Goal: Information Seeking & Learning: Learn about a topic

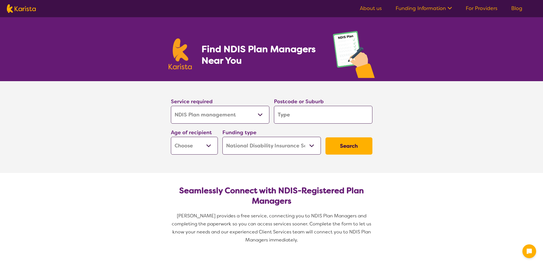
select select "NDIS Plan management"
select select "NDIS"
select select "NDIS Plan management"
select select "NDIS"
click at [293, 114] on input "search" at bounding box center [323, 115] width 99 height 18
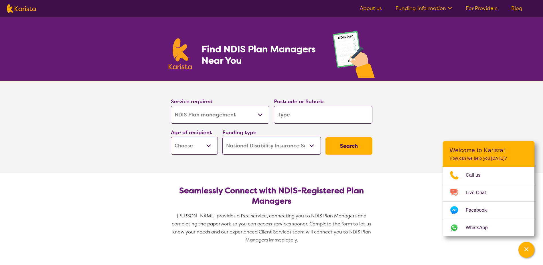
type input "4"
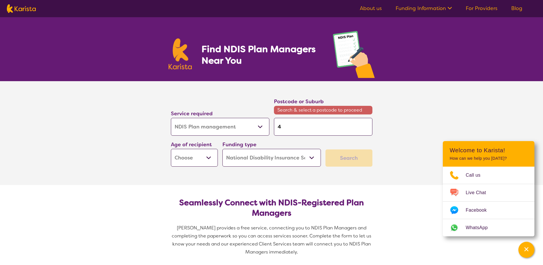
type input "48"
type input "480"
type input "4807"
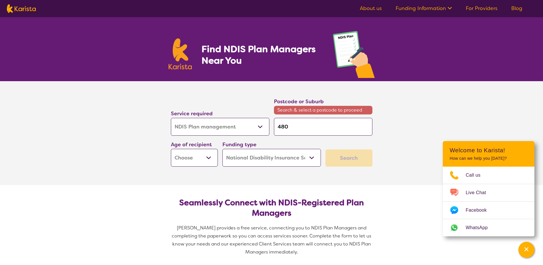
type input "4807"
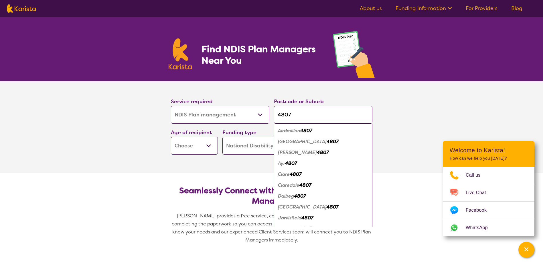
type input "4807"
click at [285, 167] on div "Ayr 4807" at bounding box center [323, 163] width 93 height 11
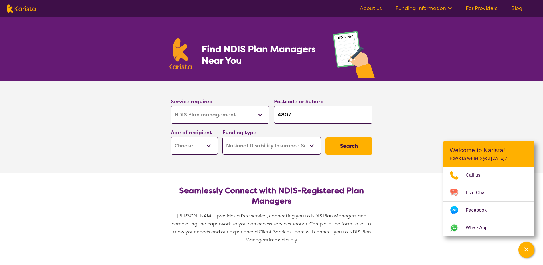
click at [338, 147] on button "Search" at bounding box center [349, 145] width 47 height 17
click at [197, 141] on select "Early Childhood - 0 to 9 Child - 10 to 11 Adolescent - 12 to 17 Adult - 18 to 6…" at bounding box center [194, 146] width 47 height 18
select select "EC"
click at [171, 137] on select "Early Childhood - 0 to 9 Child - 10 to 11 Adolescent - 12 to 17 Adult - 18 to 6…" at bounding box center [194, 146] width 47 height 18
select select "EC"
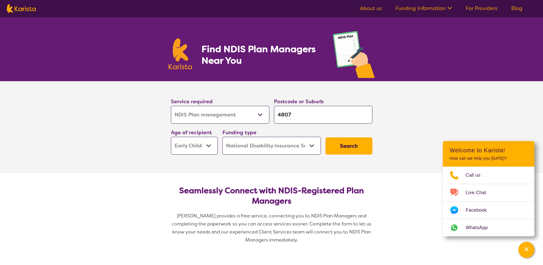
click at [269, 149] on select "Home Care Package (HCP) National Disability Insurance Scheme (NDIS) I don't know" at bounding box center [272, 146] width 99 height 18
click at [223, 137] on select "Home Care Package (HCP) National Disability Insurance Scheme (NDIS) I don't know" at bounding box center [272, 146] width 99 height 18
click at [341, 146] on button "Search" at bounding box center [349, 145] width 47 height 17
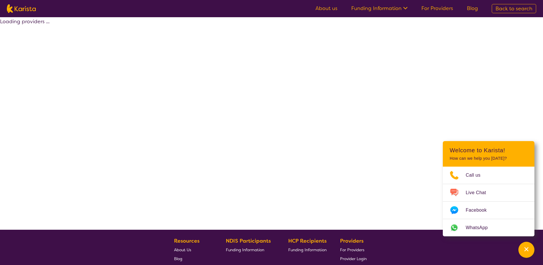
select select "by_score"
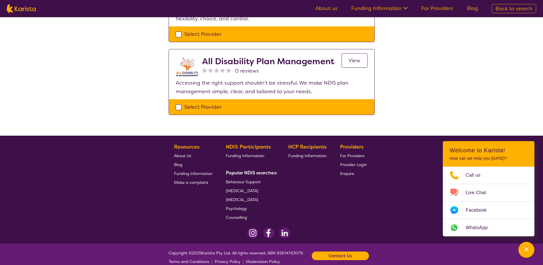
scroll to position [529, 0]
